Goal: Transaction & Acquisition: Purchase product/service

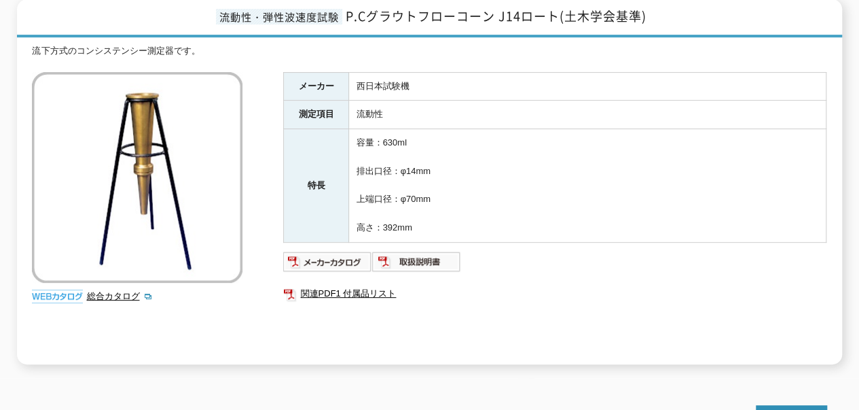
click at [389, 255] on img at bounding box center [416, 262] width 89 height 22
drag, startPoint x: 412, startPoint y: 75, endPoint x: 359, endPoint y: 76, distance: 53.7
click at [359, 76] on td "西日本試験機" at bounding box center [587, 86] width 477 height 29
drag, startPoint x: 355, startPoint y: 76, endPoint x: 413, endPoint y: 75, distance: 57.7
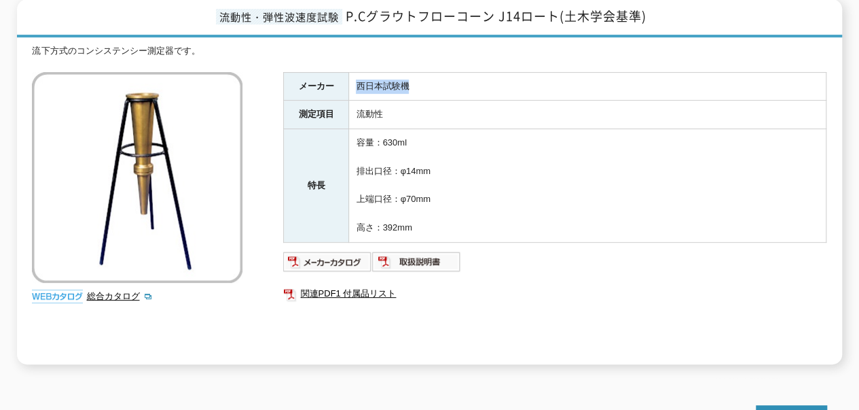
click at [413, 75] on td "西日本試験機" at bounding box center [587, 86] width 477 height 29
drag, startPoint x: 405, startPoint y: 75, endPoint x: 352, endPoint y: 78, distance: 52.4
click at [352, 78] on td "西日本試験機" at bounding box center [587, 86] width 477 height 29
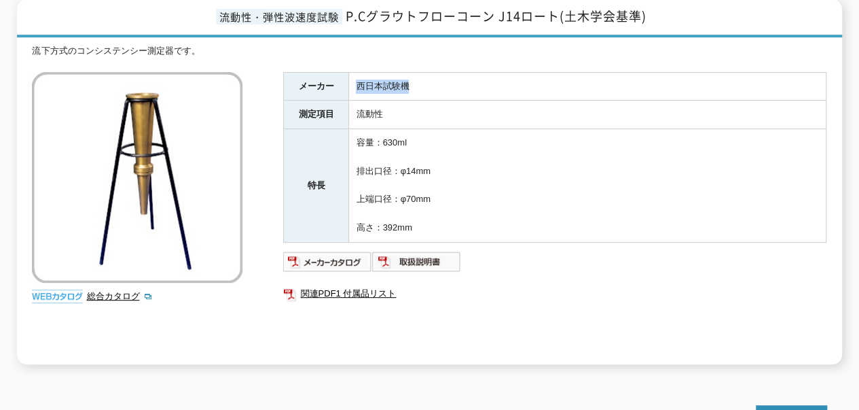
drag, startPoint x: 352, startPoint y: 78, endPoint x: 415, endPoint y: 79, distance: 62.5
click at [415, 79] on td "西日本試験機" at bounding box center [587, 86] width 477 height 29
drag, startPoint x: 410, startPoint y: 77, endPoint x: 357, endPoint y: 76, distance: 53.0
click at [357, 76] on td "西日本試験機" at bounding box center [587, 86] width 477 height 29
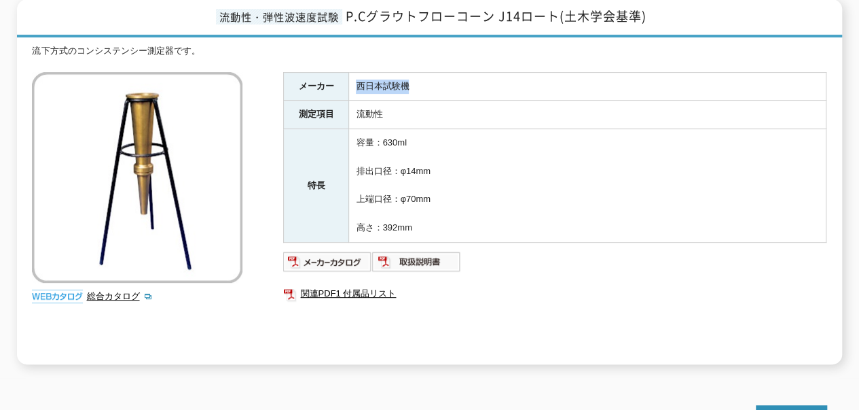
click at [357, 76] on td "西日本試験機" at bounding box center [587, 86] width 477 height 29
drag, startPoint x: 357, startPoint y: 76, endPoint x: 406, endPoint y: 76, distance: 49.6
click at [406, 76] on td "西日本試験機" at bounding box center [587, 86] width 477 height 29
click at [415, 76] on td "西日本試験機" at bounding box center [587, 86] width 477 height 29
